Goal: Task Accomplishment & Management: Manage account settings

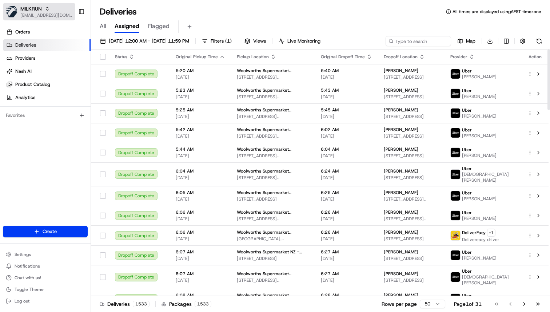
click at [40, 7] on span "MILKRUN" at bounding box center [30, 8] width 21 height 7
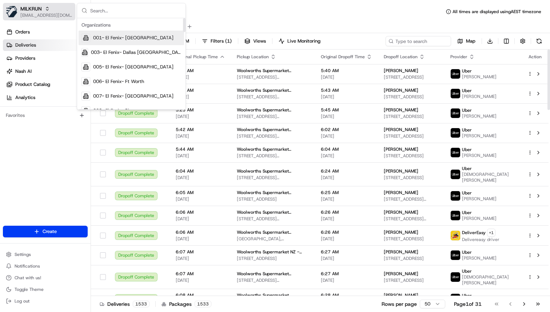
click at [38, 12] on span "MILKRUN" at bounding box center [30, 8] width 21 height 7
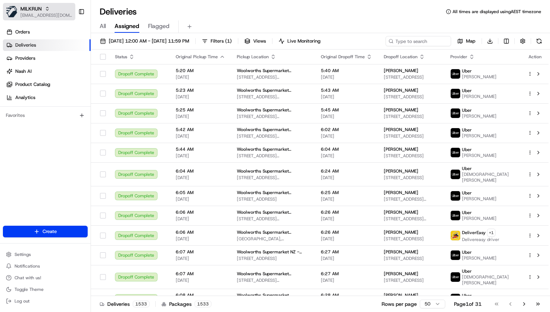
click at [42, 7] on div "MILKRUN" at bounding box center [46, 8] width 52 height 7
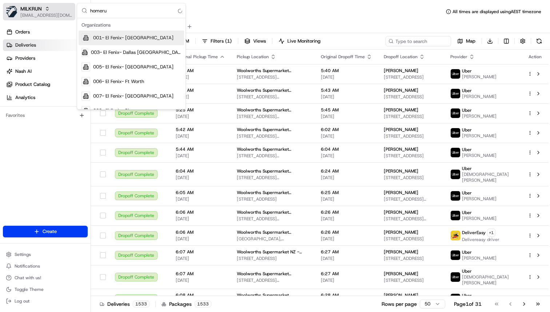
type input "homerun"
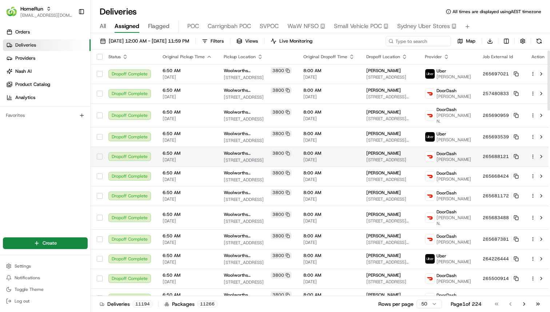
scroll to position [7, 0]
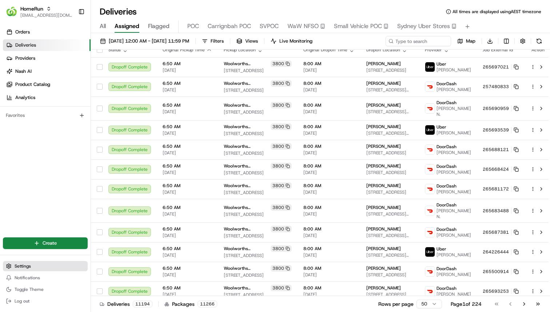
click at [55, 268] on button "Settings" at bounding box center [45, 266] width 85 height 10
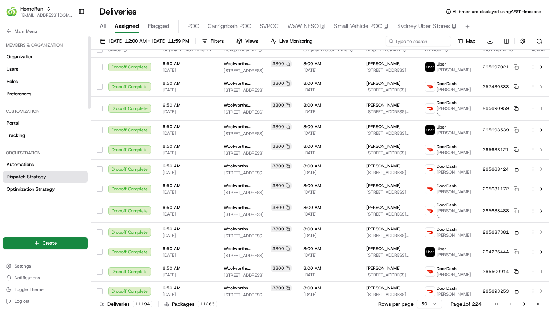
click at [50, 175] on link "Dispatch Strategy" at bounding box center [45, 177] width 85 height 12
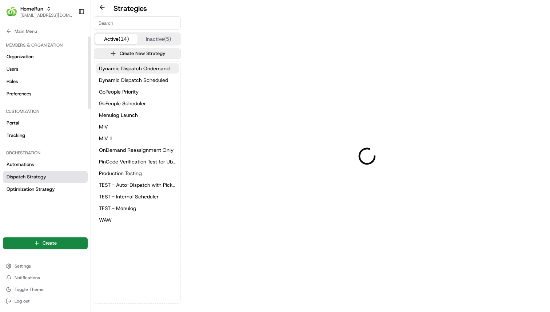
click at [45, 156] on div "Orchestration" at bounding box center [45, 153] width 85 height 12
click at [45, 158] on div "Orchestration" at bounding box center [45, 153] width 85 height 12
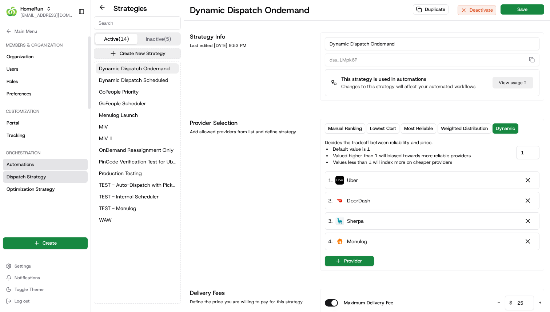
click at [45, 162] on link "Automations" at bounding box center [45, 165] width 85 height 12
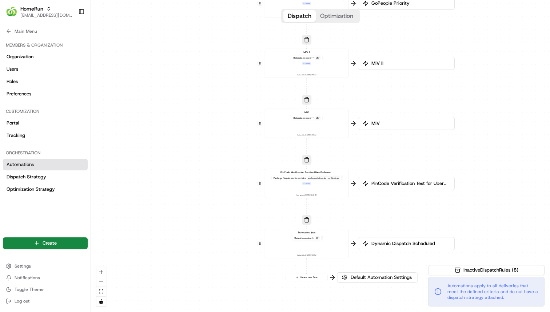
drag, startPoint x: 251, startPoint y: 236, endPoint x: 236, endPoint y: 142, distance: 95.0
click at [236, 142] on div "0 0 0 0 0 0 0 Order / Delivery Received WAW Metadata .session == SO Last update…" at bounding box center [320, 156] width 459 height 312
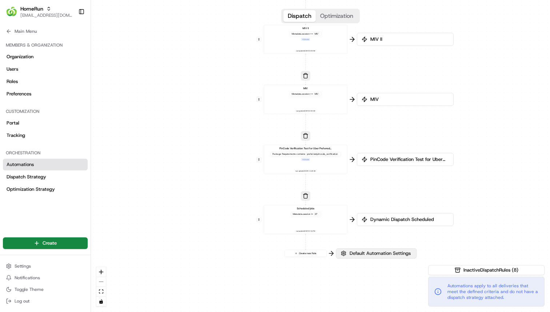
click at [396, 252] on span "Default Automation Settings" at bounding box center [380, 253] width 64 height 7
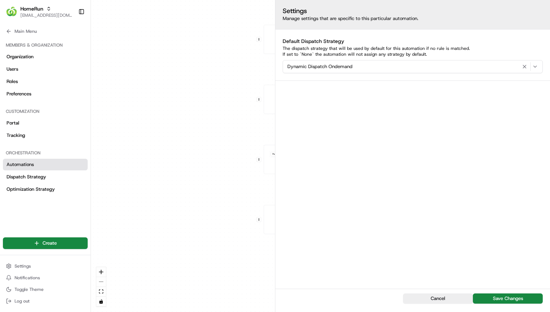
click at [182, 106] on div "0 0 0 0 0 0 0 Order / Delivery Received WAW Metadata .session == SO Last update…" at bounding box center [320, 156] width 459 height 312
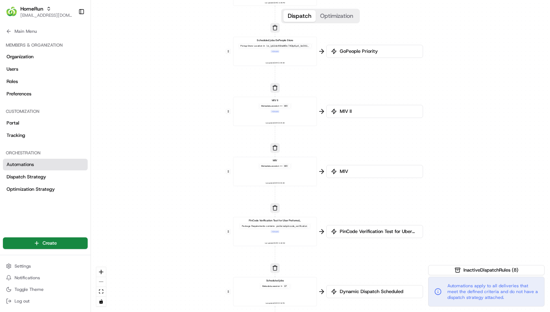
drag, startPoint x: 250, startPoint y: 151, endPoint x: 219, endPoint y: 223, distance: 78.3
click at [219, 223] on div "0 0 0 0 0 0 0 Order / Delivery Received WAW Metadata .session == SO Last update…" at bounding box center [320, 156] width 459 height 312
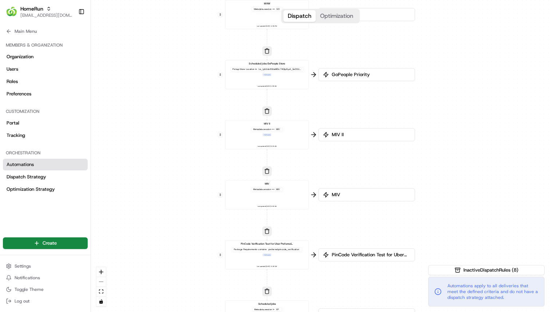
drag, startPoint x: 189, startPoint y: 145, endPoint x: 179, endPoint y: 185, distance: 41.4
click at [179, 185] on div "0 0 0 0 0 0 0 Order / Delivery Received WAW Metadata .session == SO Last update…" at bounding box center [320, 156] width 459 height 312
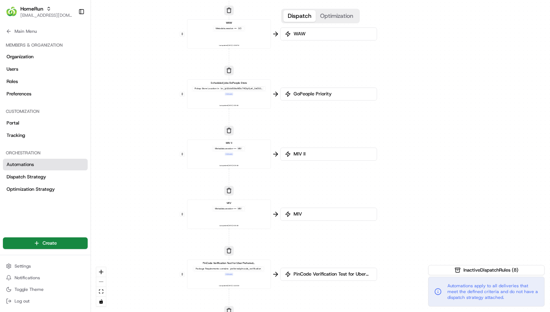
drag, startPoint x: 178, startPoint y: 114, endPoint x: 155, endPoint y: 77, distance: 43.5
click at [155, 77] on div "0 0 0 0 0 0 0 Order / Delivery Received WAW Metadata .session == SO Last update…" at bounding box center [320, 156] width 459 height 312
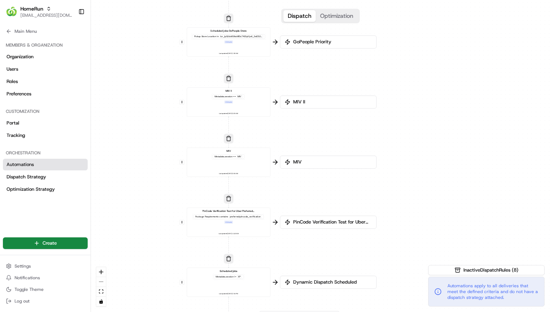
drag, startPoint x: 409, startPoint y: 187, endPoint x: 409, endPoint y: 135, distance: 52.0
click at [409, 135] on div "0 0 0 0 0 0 0 Order / Delivery Received WAW Metadata .session == SO Last update…" at bounding box center [320, 156] width 459 height 312
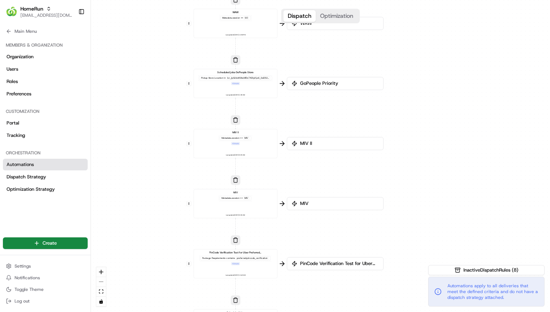
drag, startPoint x: 425, startPoint y: 127, endPoint x: 432, endPoint y: 168, distance: 41.7
click at [432, 168] on div "0 0 0 0 0 0 0 Order / Delivery Received WAW Metadata .session == SO Last update…" at bounding box center [320, 156] width 459 height 312
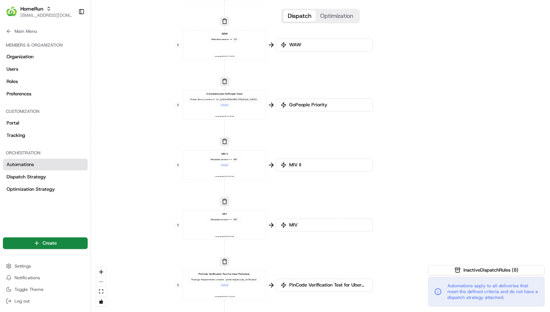
drag, startPoint x: 431, startPoint y: 88, endPoint x: 420, endPoint y: 108, distance: 22.8
click at [420, 108] on div "0 0 0 0 0 0 0 Order / Delivery Received WAW Metadata .session == SO Last update…" at bounding box center [320, 156] width 459 height 312
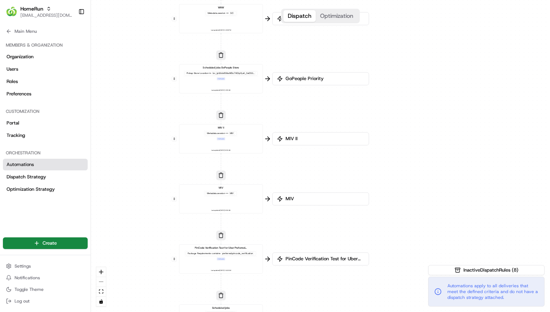
drag, startPoint x: 421, startPoint y: 120, endPoint x: 418, endPoint y: 99, distance: 21.8
click at [418, 99] on div "0 0 0 0 0 0 0 Order / Delivery Received WAW Metadata .session == SO Last update…" at bounding box center [320, 156] width 459 height 312
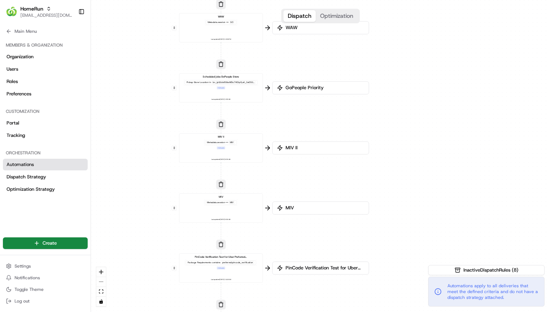
drag, startPoint x: 418, startPoint y: 99, endPoint x: 418, endPoint y: 108, distance: 9.1
click at [418, 108] on div "0 0 0 0 0 0 0 Order / Delivery Received WAW Metadata .session == SO Last update…" at bounding box center [320, 156] width 459 height 312
click at [38, 174] on span "Dispatch Strategy" at bounding box center [27, 176] width 40 height 7
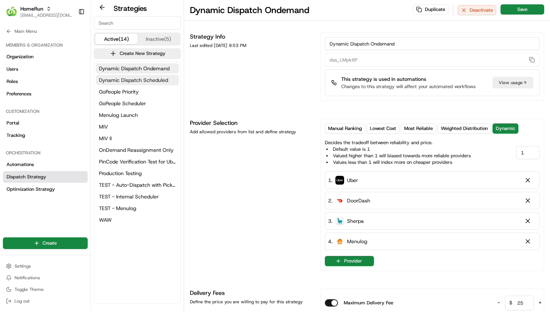
click at [156, 77] on span "Dynamic Dispatch Scheduled" at bounding box center [133, 79] width 69 height 7
click at [165, 70] on span "Dynamic Dispatch Ondemand" at bounding box center [134, 68] width 71 height 7
click at [167, 78] on button "Dynamic Dispatch Scheduled" at bounding box center [137, 80] width 83 height 10
type input "dss_QAn54v"
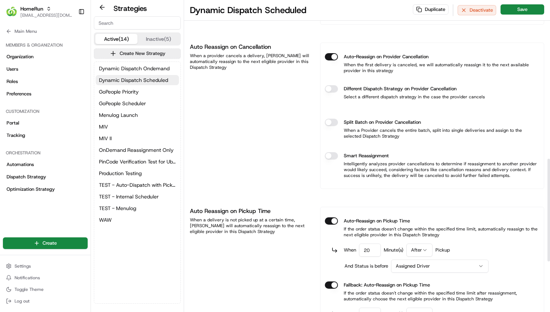
scroll to position [477, 0]
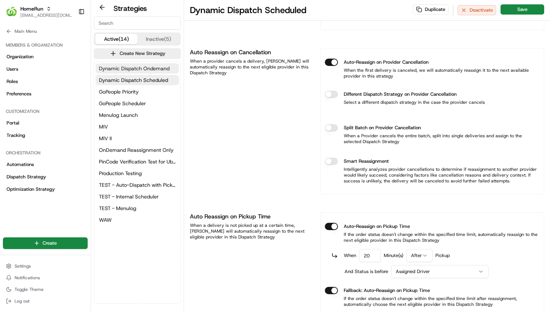
click at [158, 67] on span "Dynamic Dispatch Ondemand" at bounding box center [134, 68] width 71 height 7
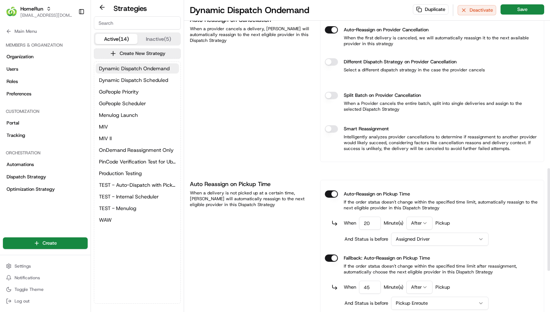
scroll to position [511, 0]
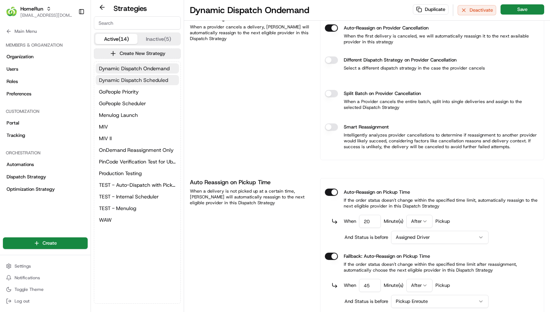
click at [129, 80] on span "Dynamic Dispatch Scheduled" at bounding box center [133, 79] width 69 height 7
click at [131, 68] on span "Dynamic Dispatch Ondemand" at bounding box center [134, 68] width 71 height 7
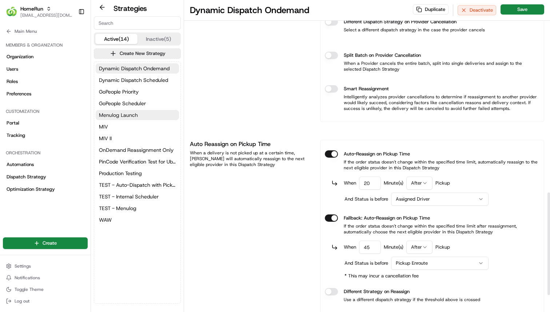
scroll to position [636, 0]
